Goal: Transaction & Acquisition: Book appointment/travel/reservation

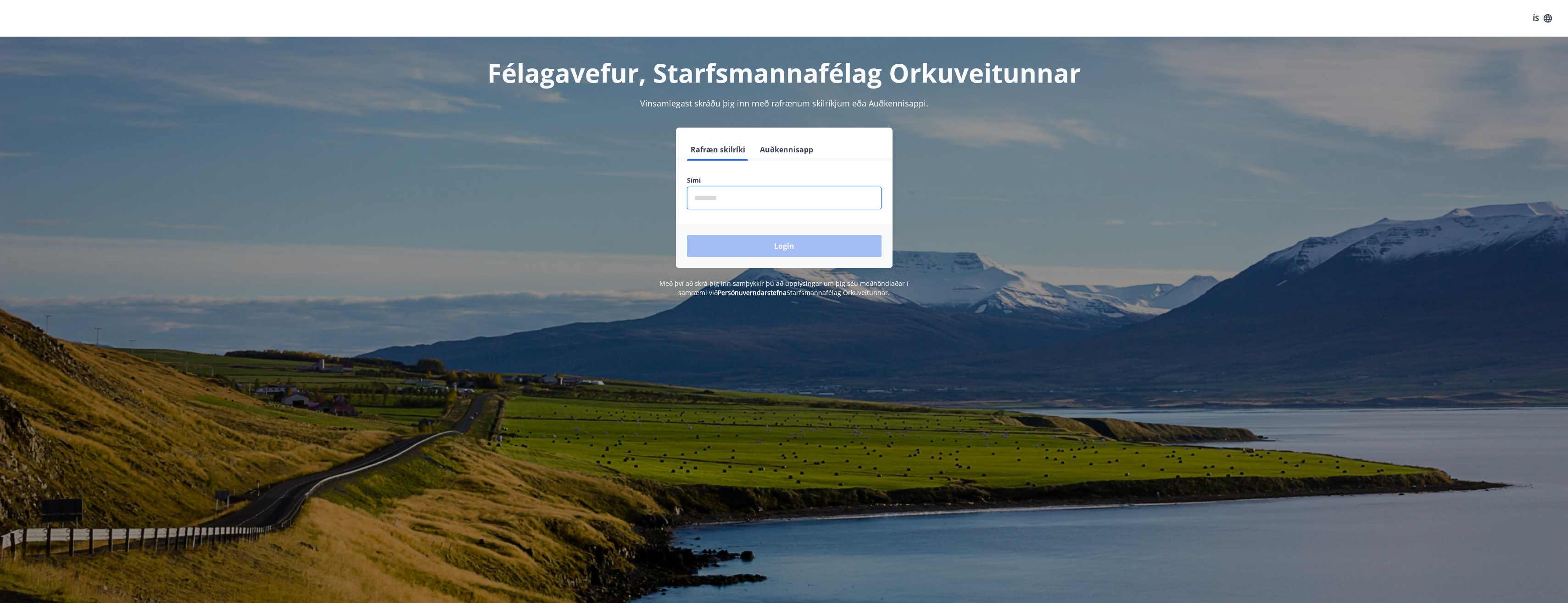
click at [750, 203] on input "phone" at bounding box center [784, 197] width 194 height 22
type input "*"
type input "********"
click at [687, 235] on button "Login" at bounding box center [784, 246] width 194 height 22
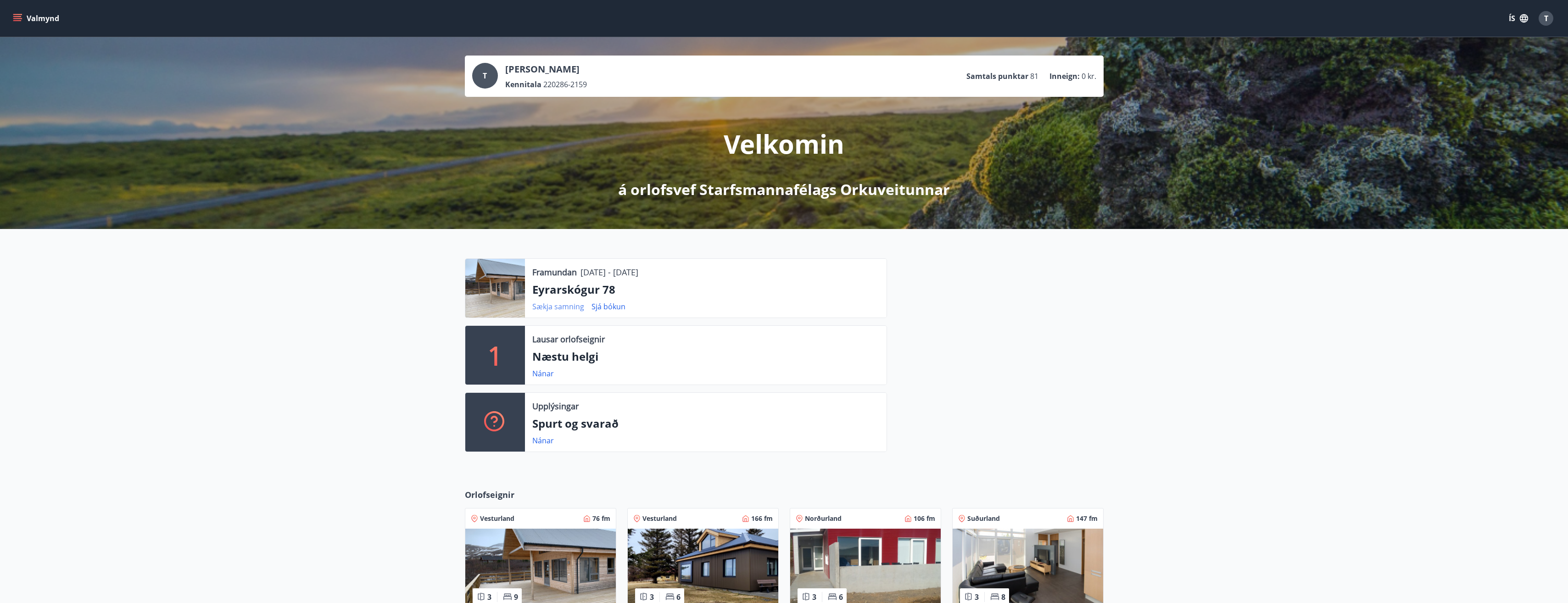
click at [573, 305] on link "Sækja samning" at bounding box center [558, 306] width 51 height 10
click at [617, 303] on link "Sjá bókun" at bounding box center [609, 306] width 34 height 10
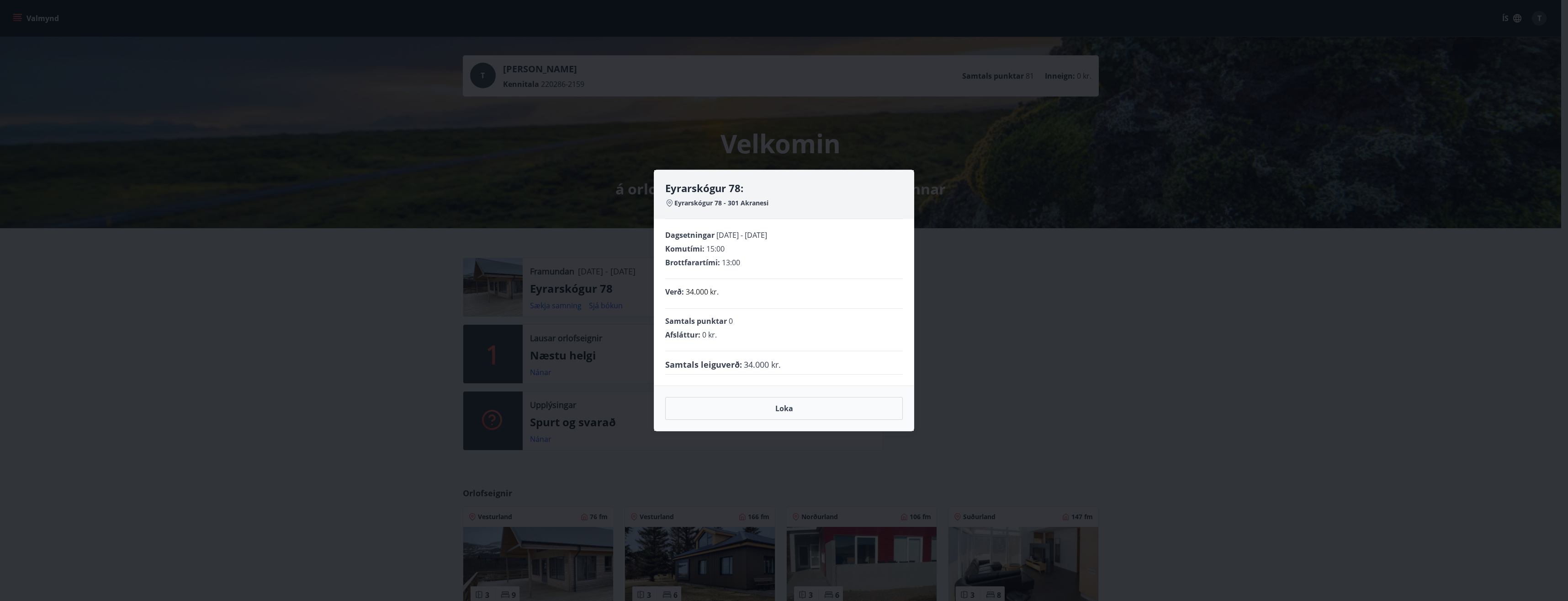
click at [1125, 327] on div "Eyrarskógur 78: Eyrarskógur 78 - 301 Akranesi Dagsetningar 02.10.2025 - 06.10.2…" at bounding box center [784, 300] width 1568 height 601
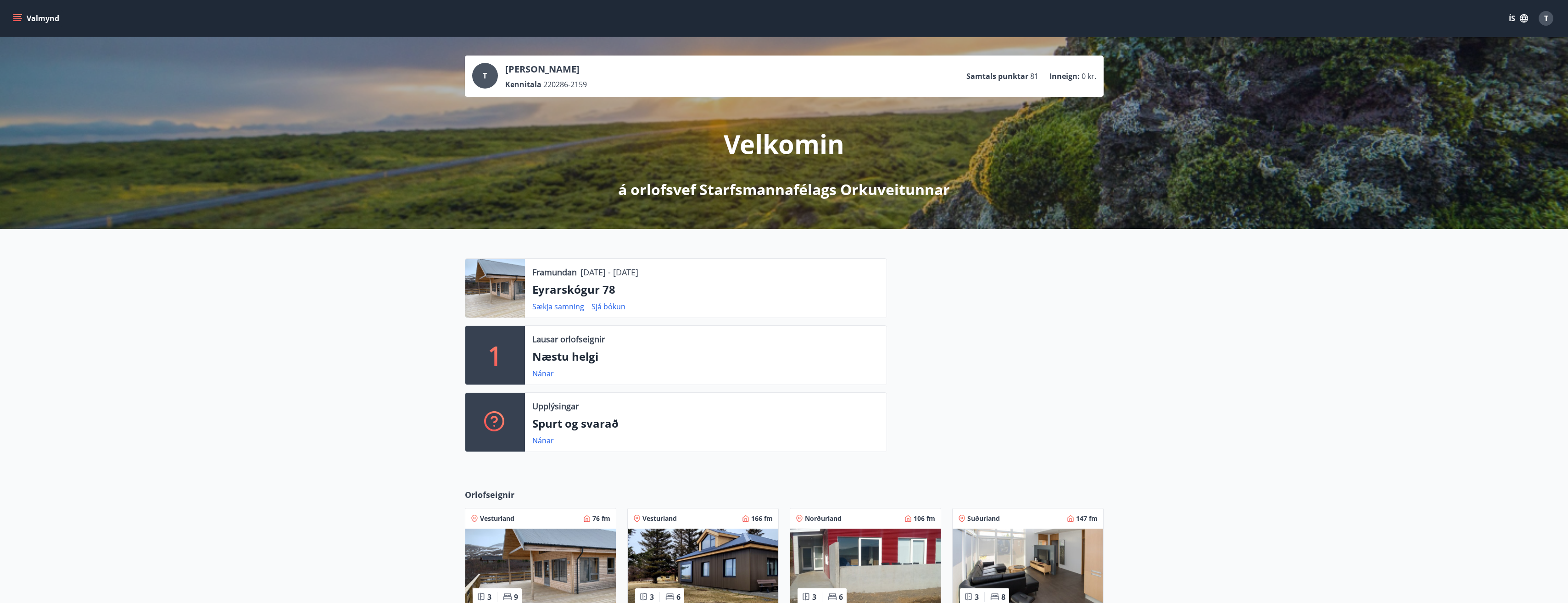
click at [30, 23] on button "Valmynd" at bounding box center [36, 18] width 51 height 17
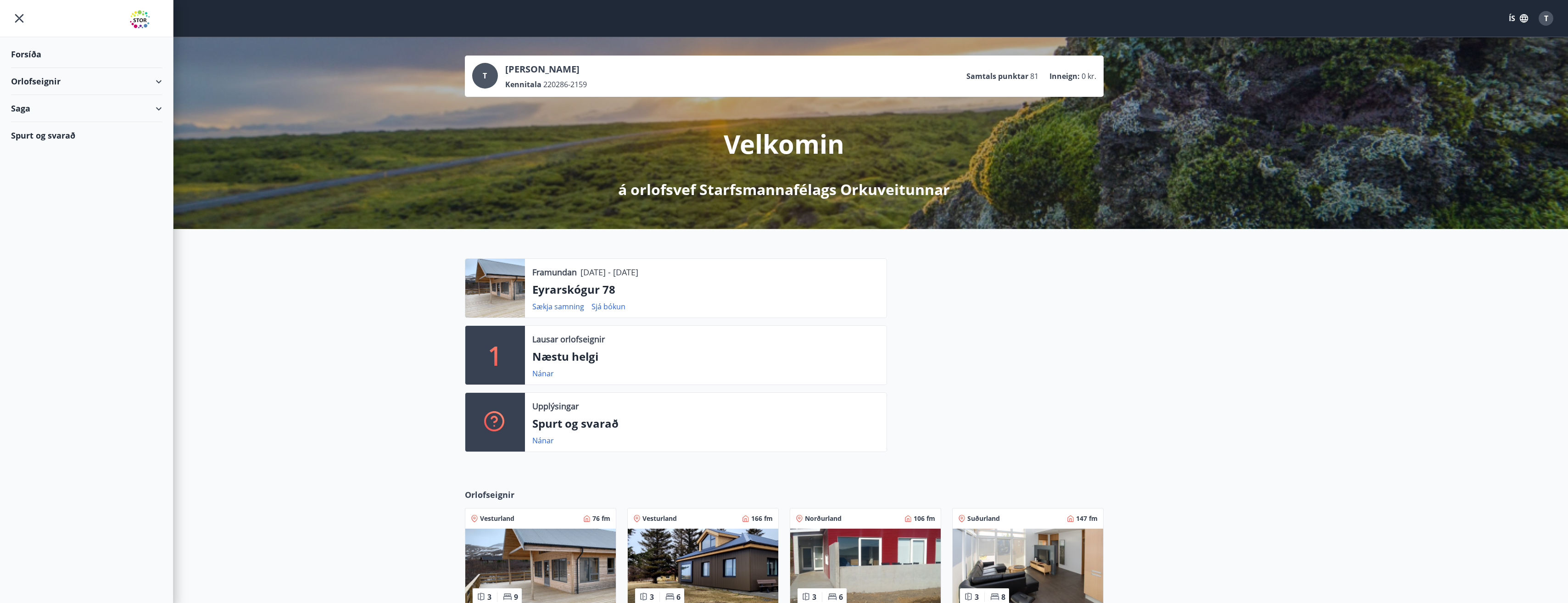
click at [153, 79] on div "Orlofseignir" at bounding box center [86, 82] width 151 height 27
click at [48, 107] on div "Framboð" at bounding box center [87, 105] width 137 height 20
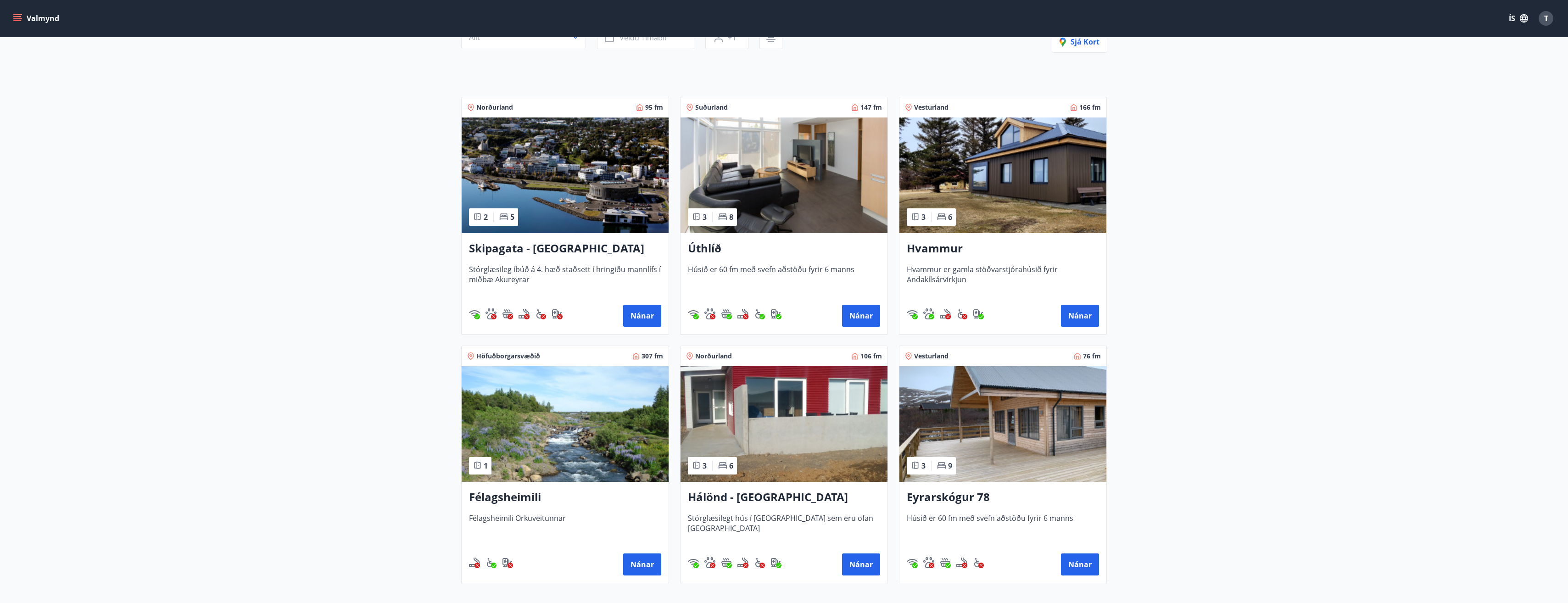
scroll to position [123, 0]
